Goal: Register for event/course

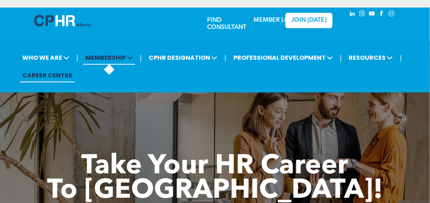
click at [114, 64] on span "MEMBERSHIP" at bounding box center [109, 58] width 52 height 14
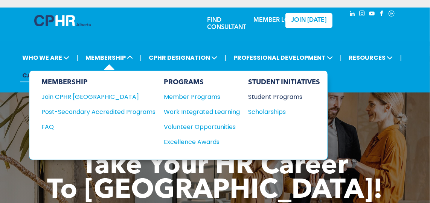
click at [274, 93] on div "Student Programs" at bounding box center [280, 96] width 65 height 9
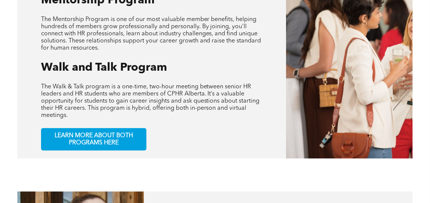
scroll to position [363, 0]
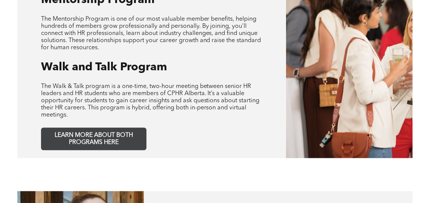
click at [105, 142] on span "LEARN MORE ABOUT BOTH PROGRAMS HERE" at bounding box center [93, 139] width 99 height 14
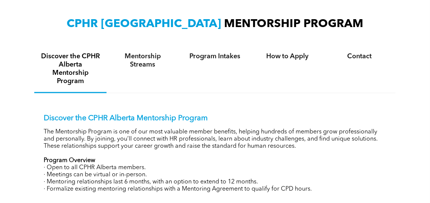
scroll to position [248, 0]
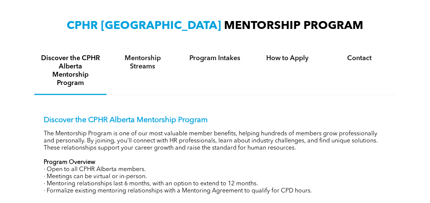
click at [204, 68] on div "Program Intakes" at bounding box center [215, 71] width 72 height 48
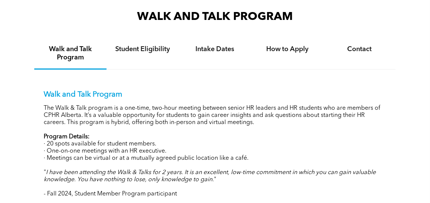
scroll to position [807, 0]
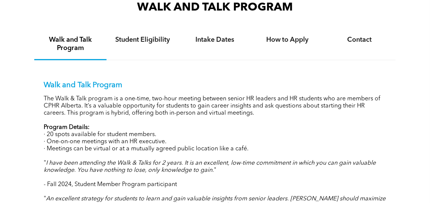
click at [213, 36] on h4 "Intake Dates" at bounding box center [215, 40] width 59 height 8
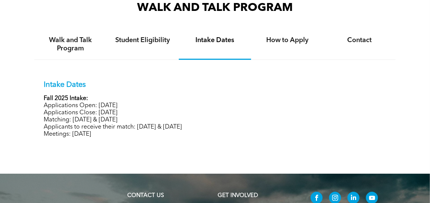
scroll to position [808, 0]
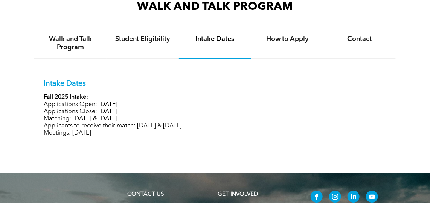
click at [290, 35] on h4 "How to Apply" at bounding box center [287, 39] width 59 height 8
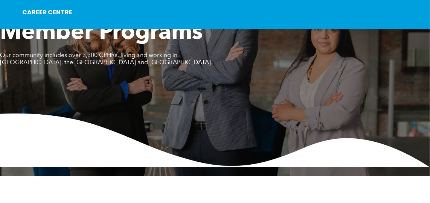
scroll to position [0, 0]
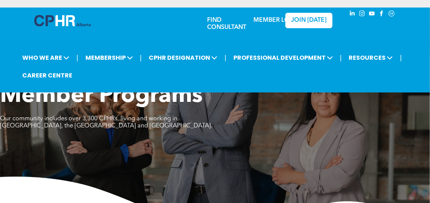
click at [376, 119] on div "Member Programs Our community includes over 3,300 CPHRs, living and working in …" at bounding box center [215, 111] width 430 height 56
click at [105, 64] on span "MEMBERSHIP" at bounding box center [109, 58] width 52 height 14
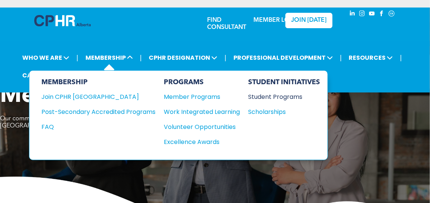
click at [296, 96] on div "Student Programs" at bounding box center [280, 96] width 65 height 9
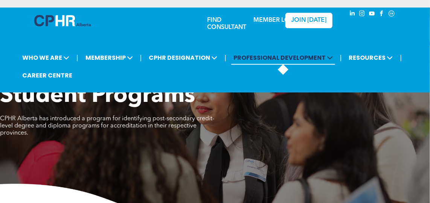
click at [288, 64] on span "PROFESSIONAL DEVELOPMENT" at bounding box center [283, 58] width 104 height 14
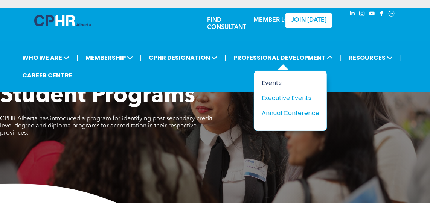
click at [267, 82] on div "Events" at bounding box center [288, 82] width 52 height 9
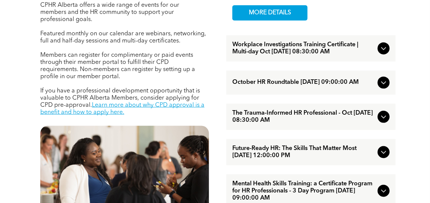
scroll to position [292, 0]
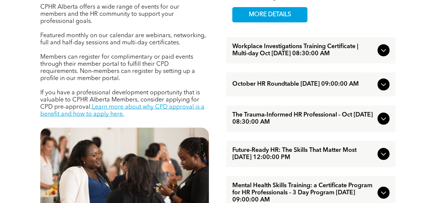
click at [315, 82] on span "October HR Roundtable [DATE] 09:00:00 AM" at bounding box center [303, 84] width 142 height 7
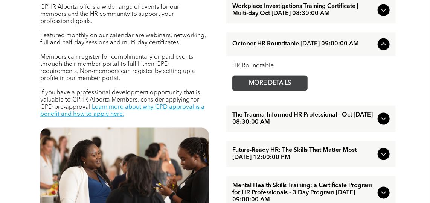
click at [275, 84] on span "MORE DETAILS" at bounding box center [270, 83] width 60 height 15
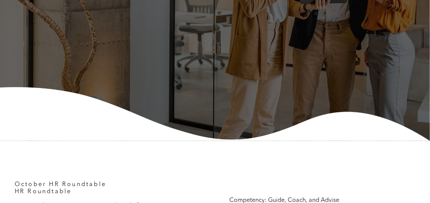
scroll to position [150, 0]
